Goal: Information Seeking & Learning: Compare options

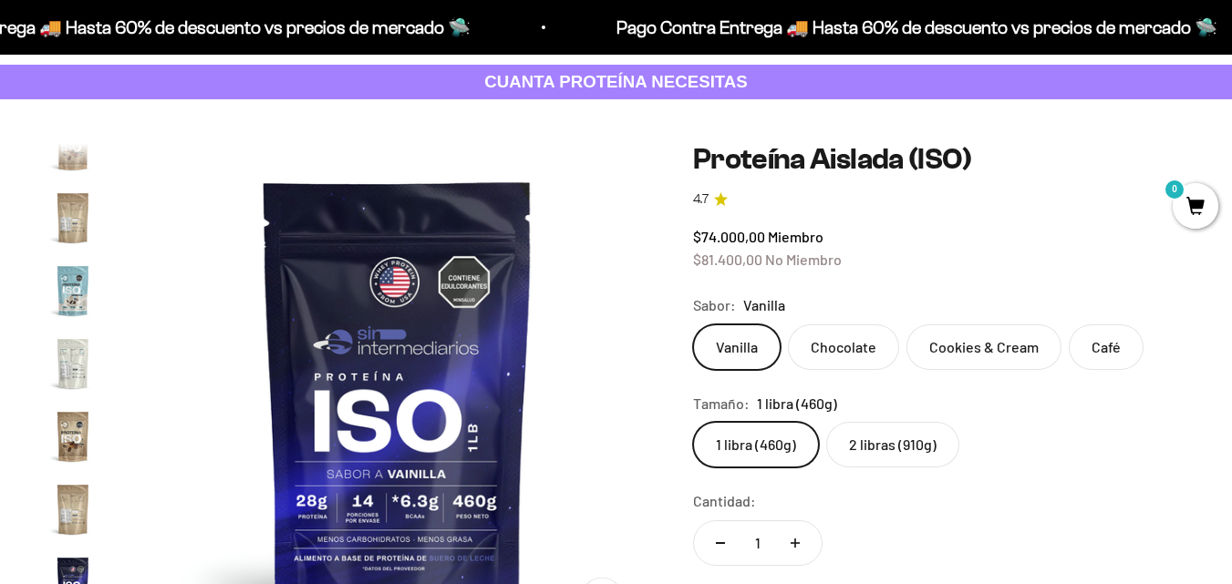
scroll to position [0, 7710]
click at [1013, 355] on label "Cookies & Cream" at bounding box center [983, 348] width 155 height 46
click at [693, 325] on input "Cookies & Cream" at bounding box center [692, 324] width 1 height 1
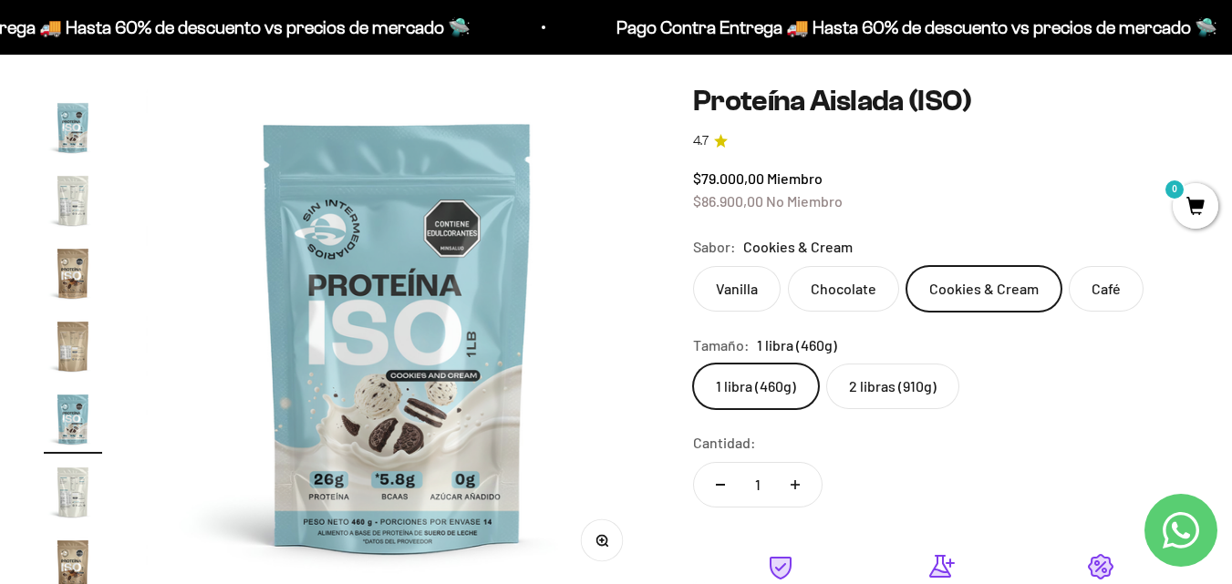
scroll to position [182, 0]
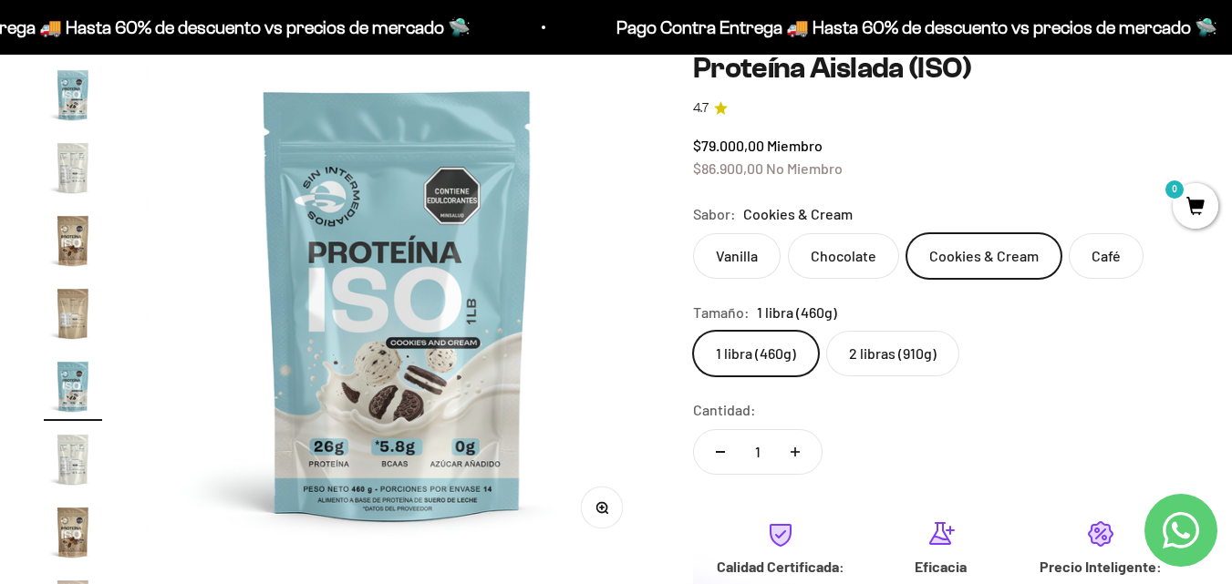
click at [870, 356] on label "2 libras (910g)" at bounding box center [892, 354] width 133 height 46
click at [693, 331] on input "2 libras (910g)" at bounding box center [692, 330] width 1 height 1
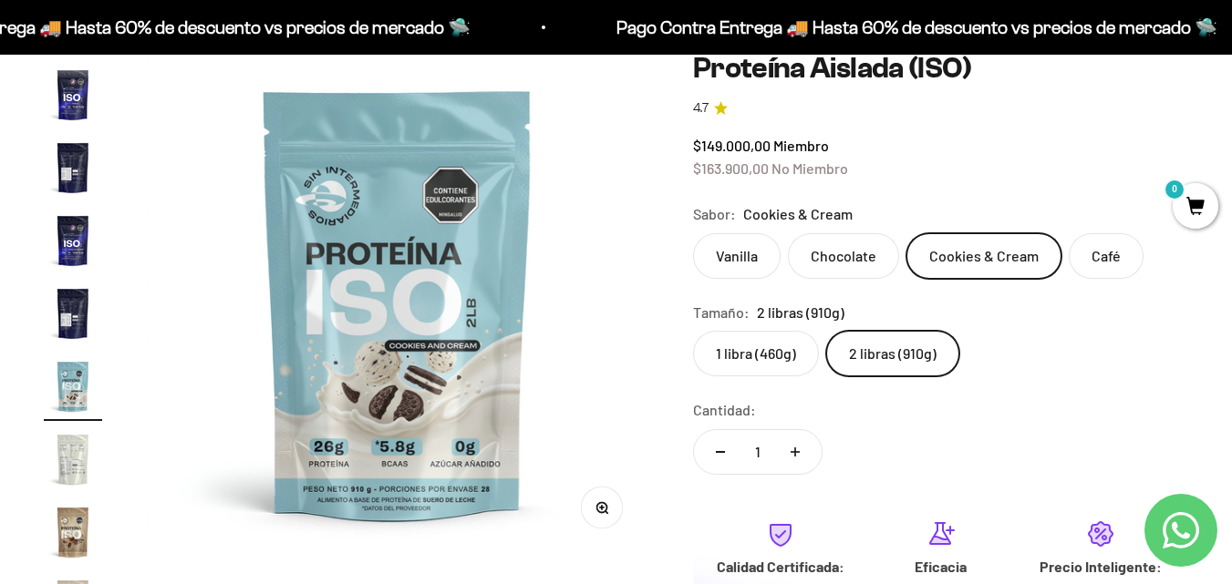
click at [741, 339] on label "1 libra (460g)" at bounding box center [756, 354] width 126 height 46
click at [693, 331] on input "1 libra (460g)" at bounding box center [692, 330] width 1 height 1
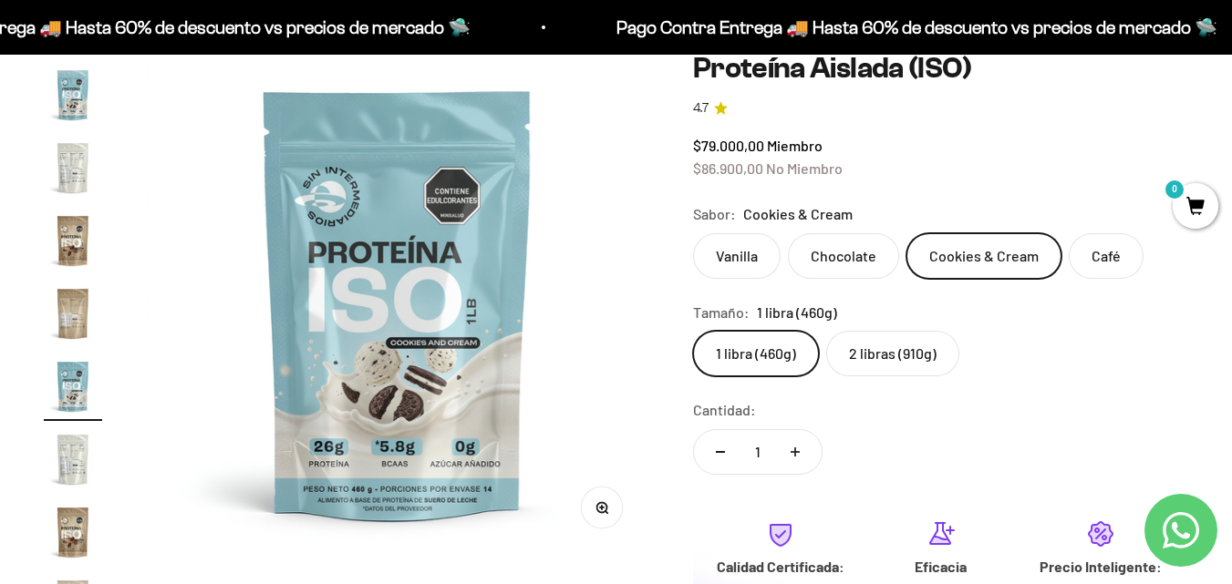
click at [893, 340] on label "2 libras (910g)" at bounding box center [892, 354] width 133 height 46
click at [693, 331] on input "2 libras (910g)" at bounding box center [692, 330] width 1 height 1
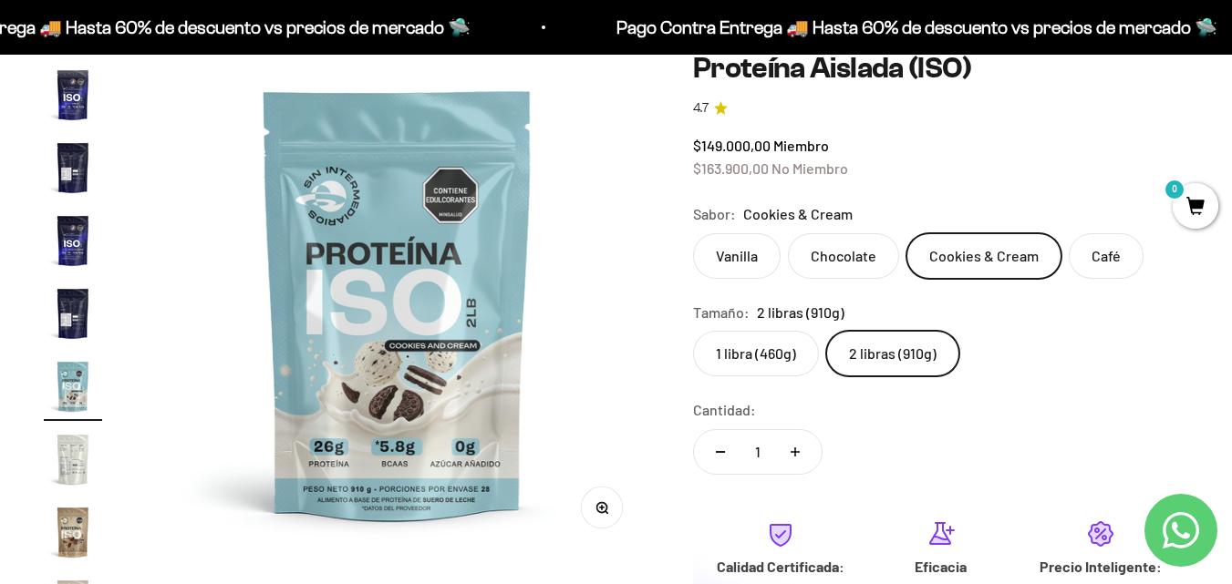
click at [774, 362] on label "1 libra (460g)" at bounding box center [756, 354] width 126 height 46
click at [693, 331] on input "1 libra (460g)" at bounding box center [692, 330] width 1 height 1
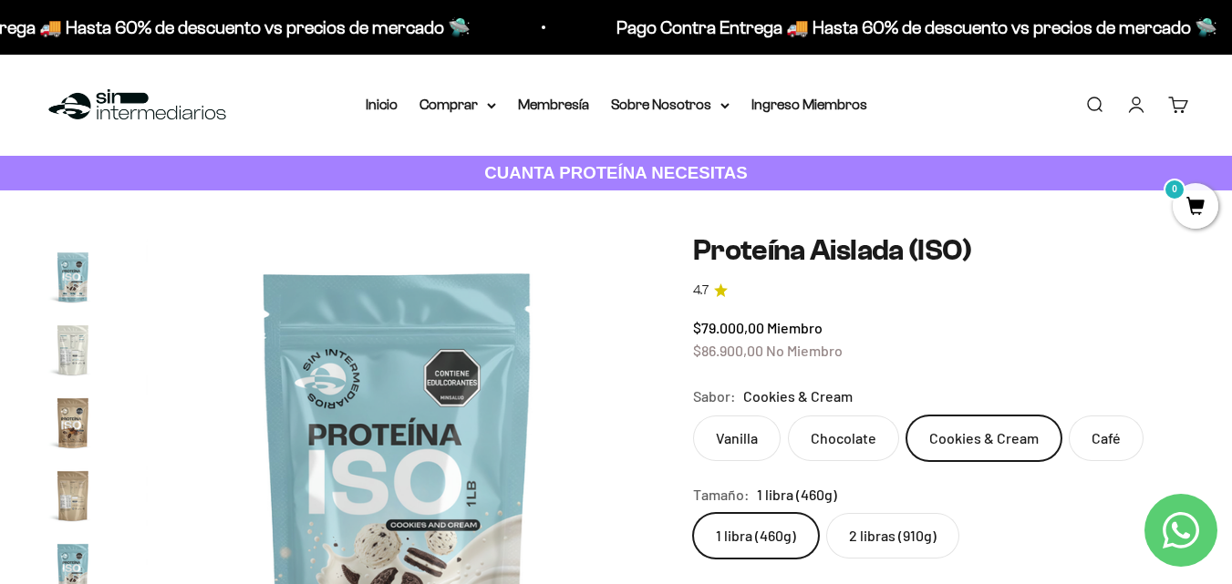
click at [707, 289] on span "4.7" at bounding box center [700, 291] width 15 height 20
click at [707, 292] on span "4.7" at bounding box center [700, 291] width 15 height 20
click at [727, 291] on icon "4.7 de 5.0 estrellas" at bounding box center [721, 291] width 14 height 14
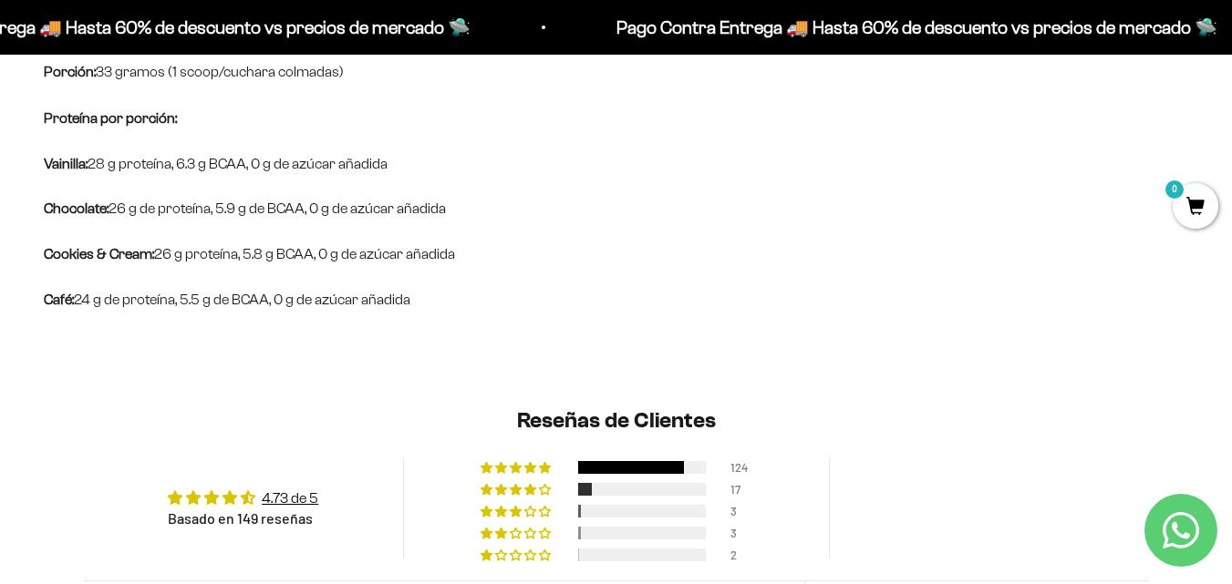
scroll to position [1459, 0]
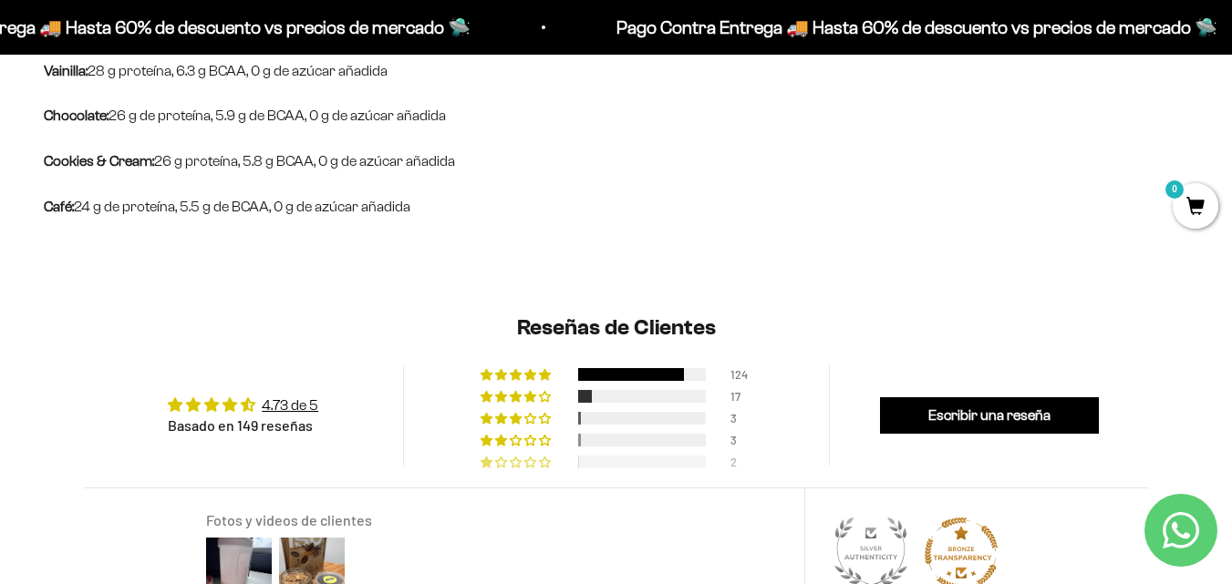
click at [597, 456] on div at bounding box center [642, 462] width 128 height 13
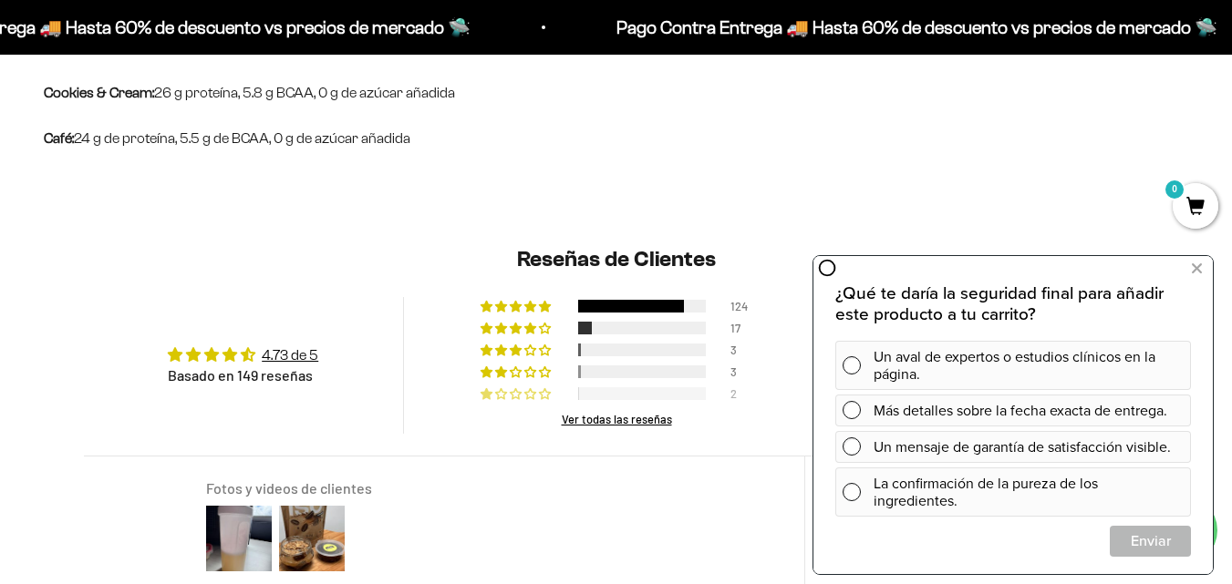
scroll to position [1520, 0]
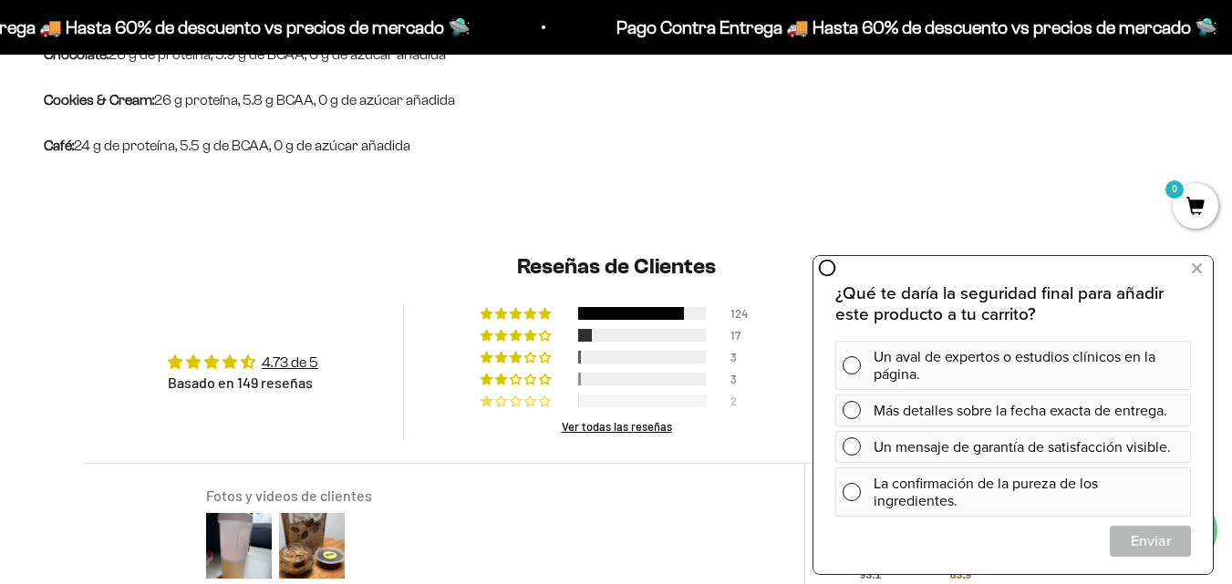
click at [548, 304] on div "124 17 3 3 2 Ver todas las reseñas" at bounding box center [616, 372] width 426 height 137
click at [583, 307] on div at bounding box center [631, 313] width 106 height 13
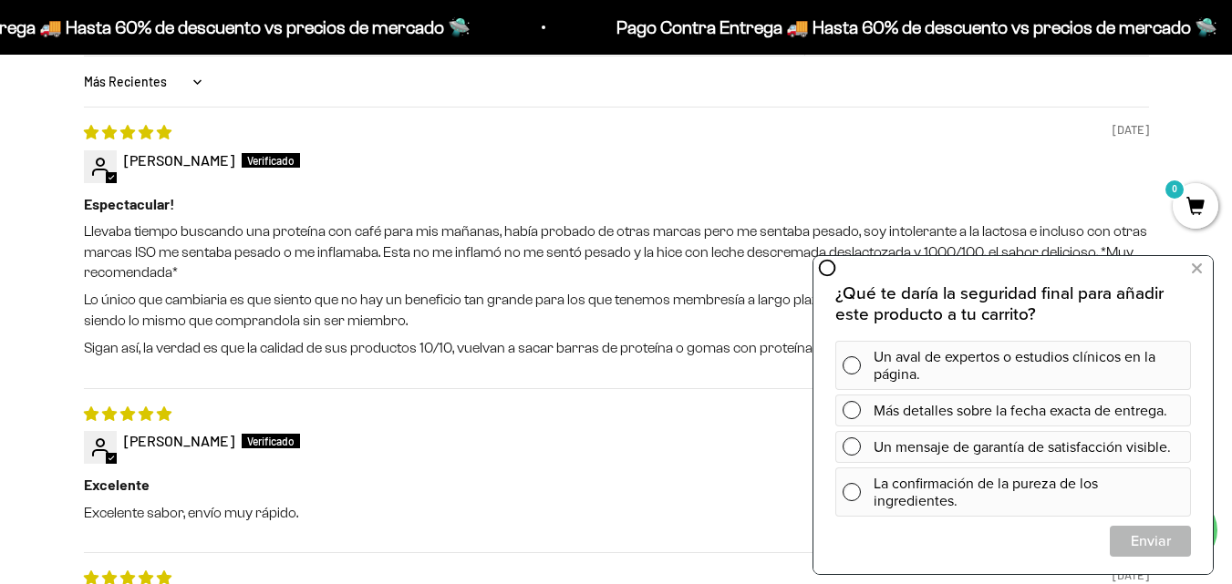
scroll to position [0, 0]
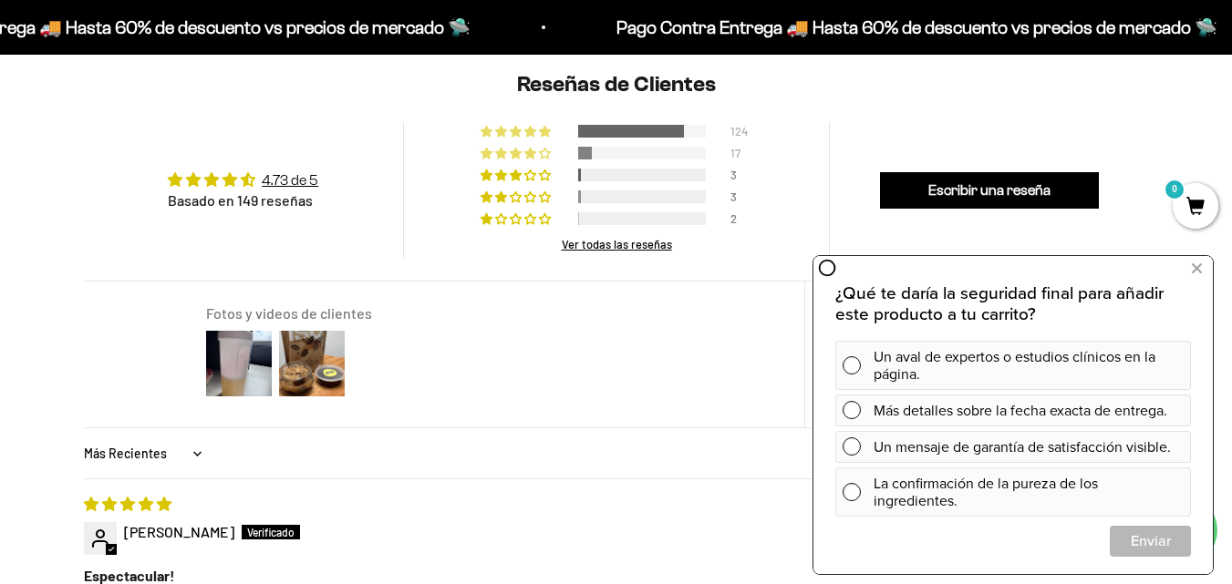
click at [585, 147] on div at bounding box center [585, 153] width 14 height 13
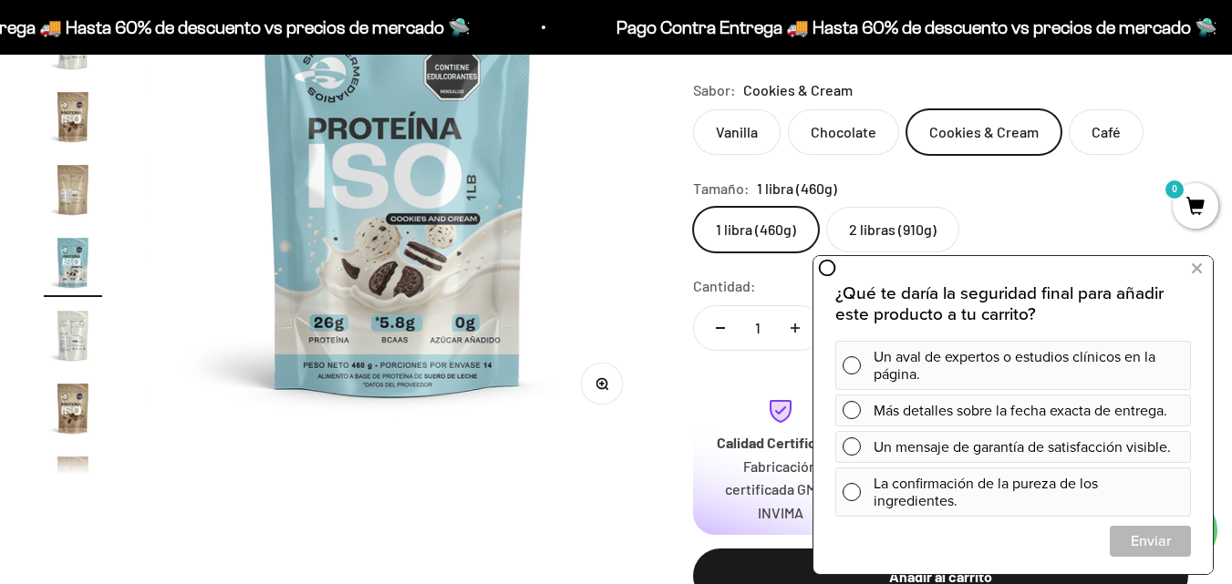
scroll to position [273, 0]
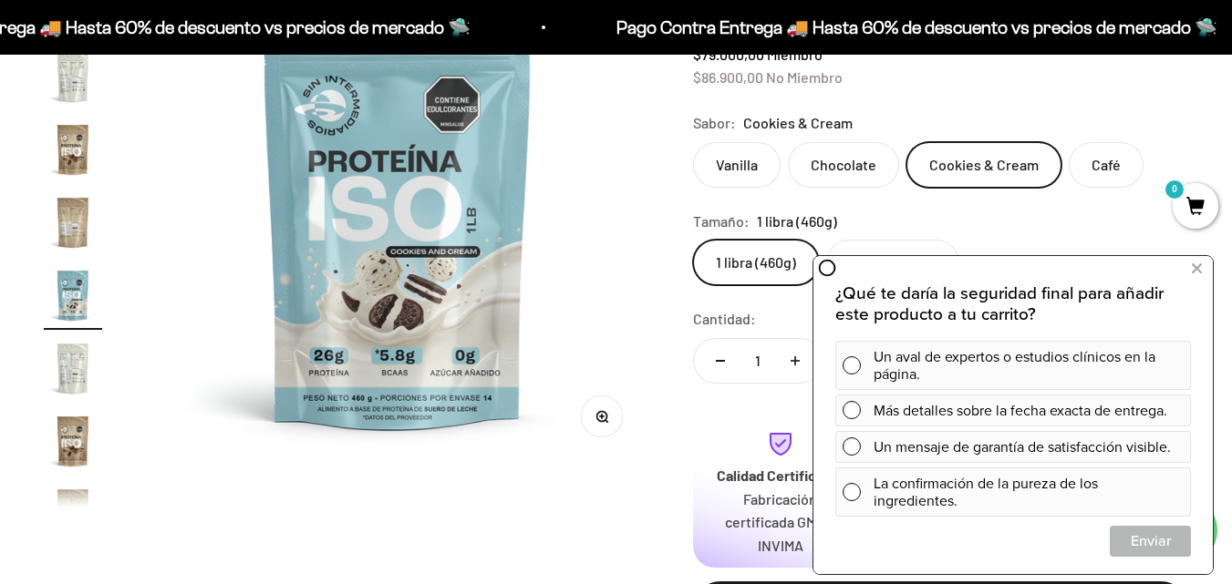
click at [729, 171] on label "Vanilla" at bounding box center [737, 165] width 88 height 46
click at [693, 142] on input "Vanilla" at bounding box center [692, 141] width 1 height 1
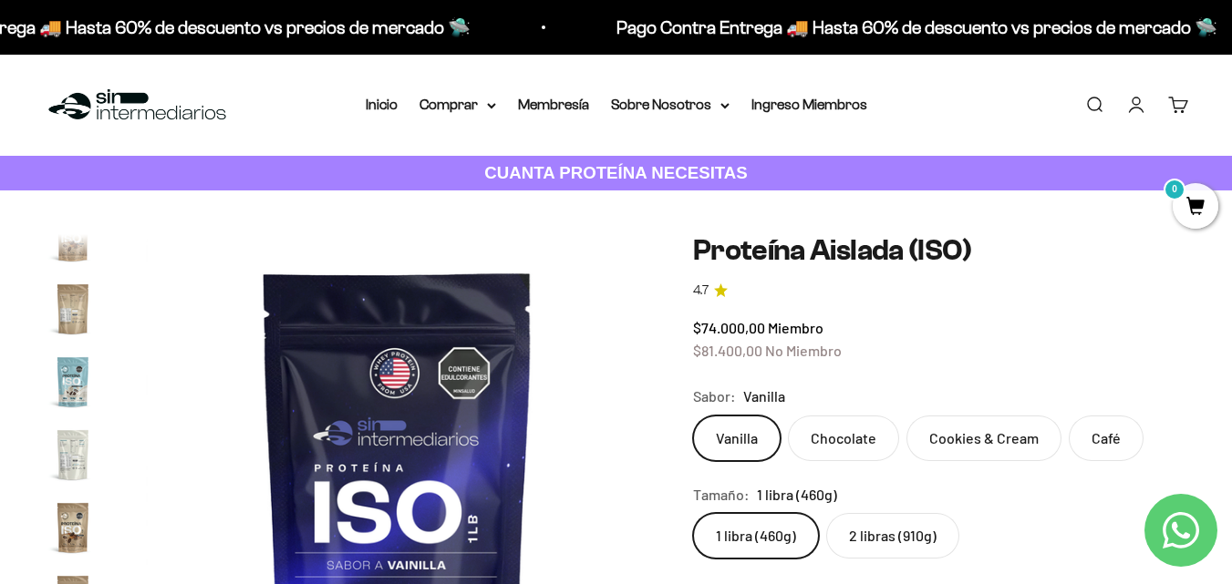
click at [712, 292] on link "4.7" at bounding box center [940, 291] width 495 height 20
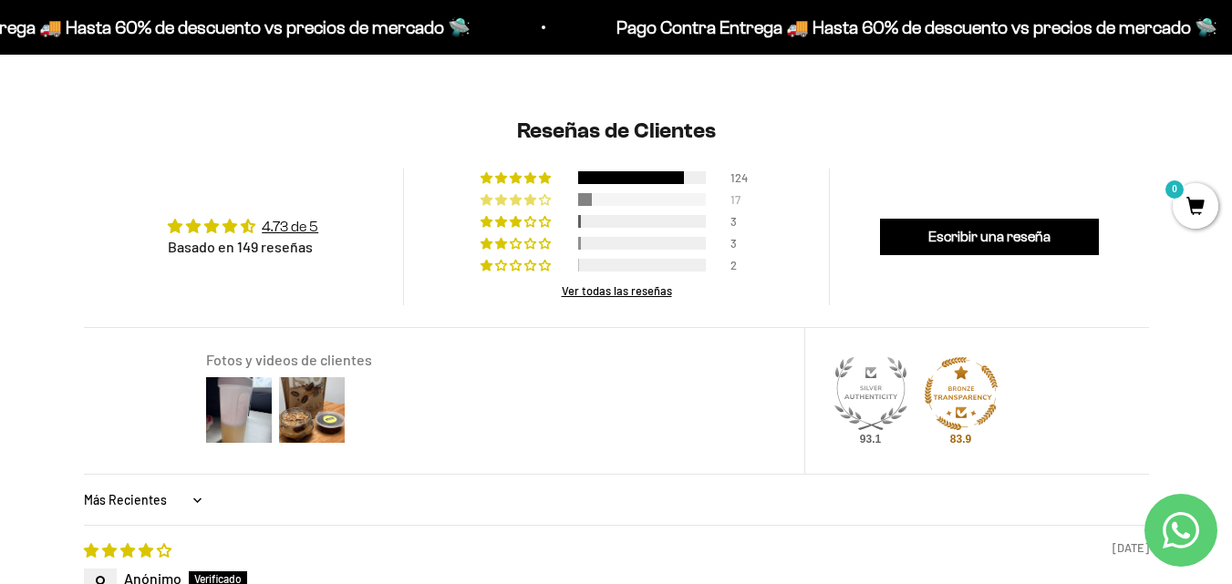
scroll to position [1550, 0]
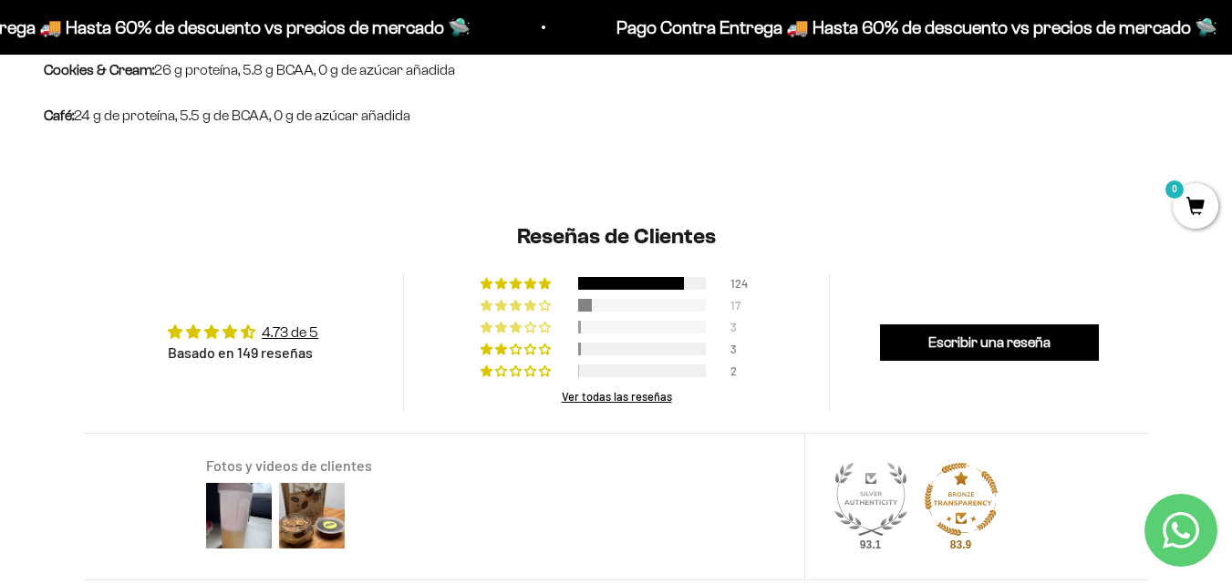
click at [576, 318] on div "3" at bounding box center [616, 324] width 272 height 13
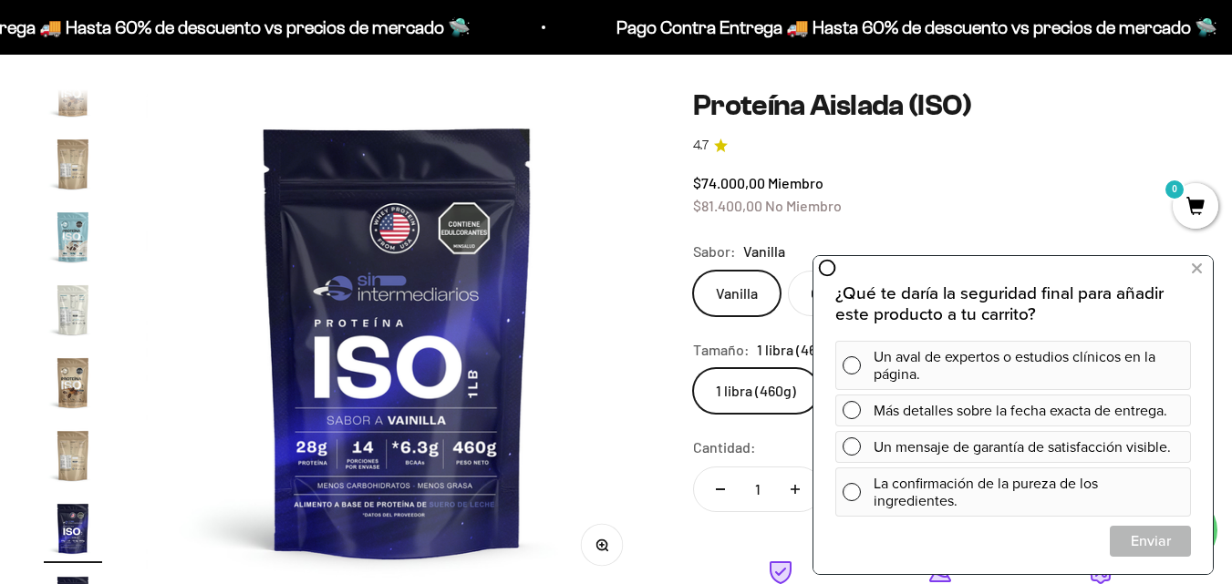
scroll to position [297, 0]
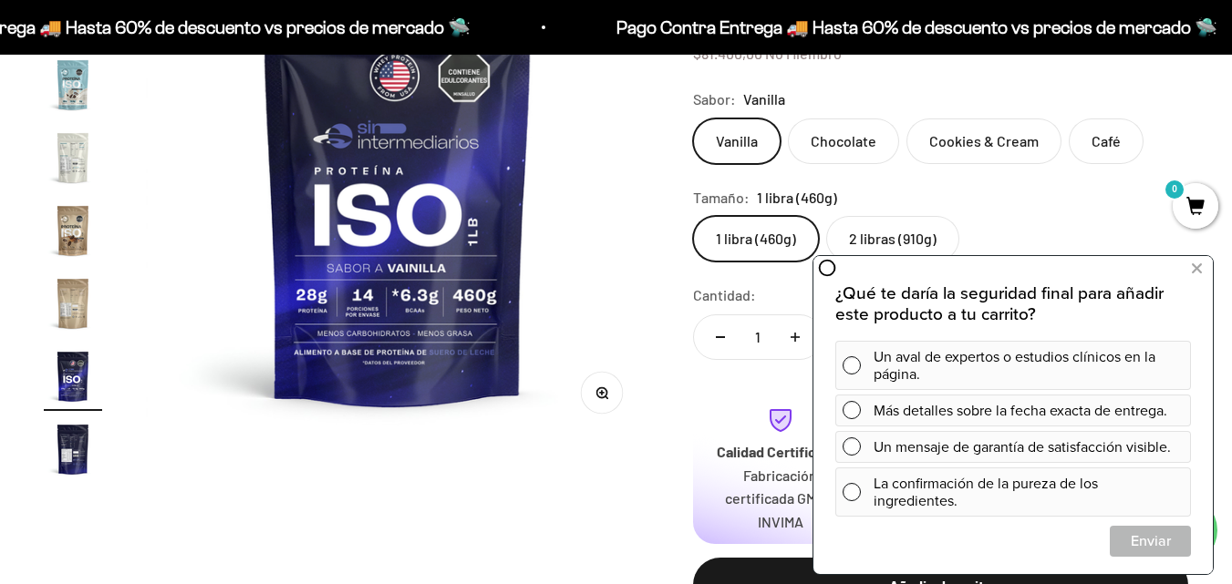
click at [851, 152] on label "Chocolate" at bounding box center [843, 142] width 111 height 46
click at [693, 119] on input "Chocolate" at bounding box center [692, 118] width 1 height 1
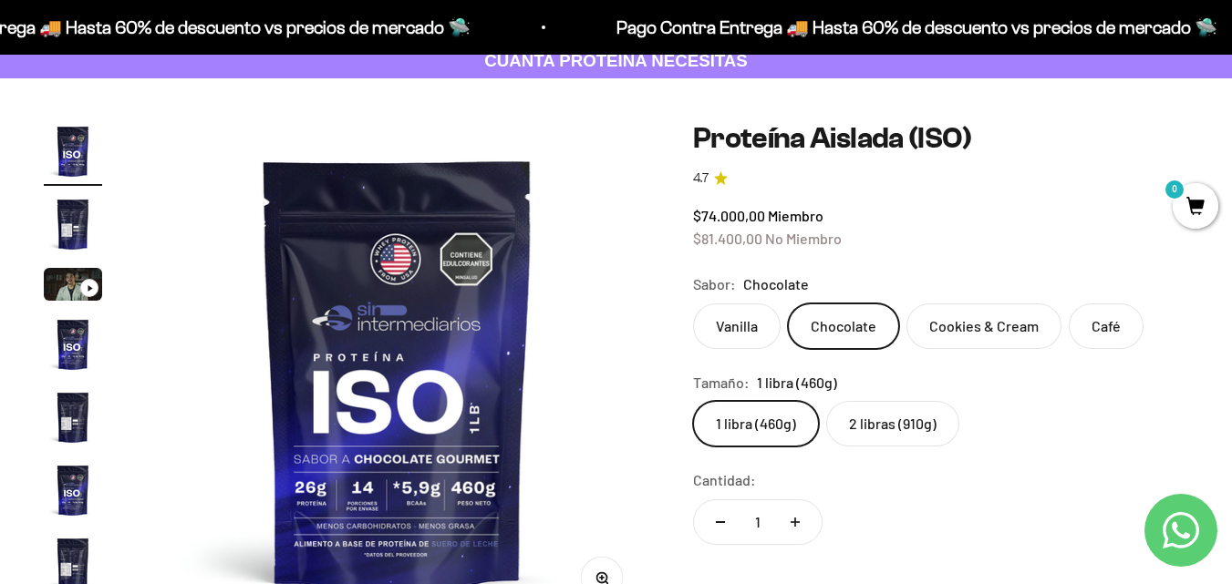
scroll to position [24, 0]
